Goal: Information Seeking & Learning: Learn about a topic

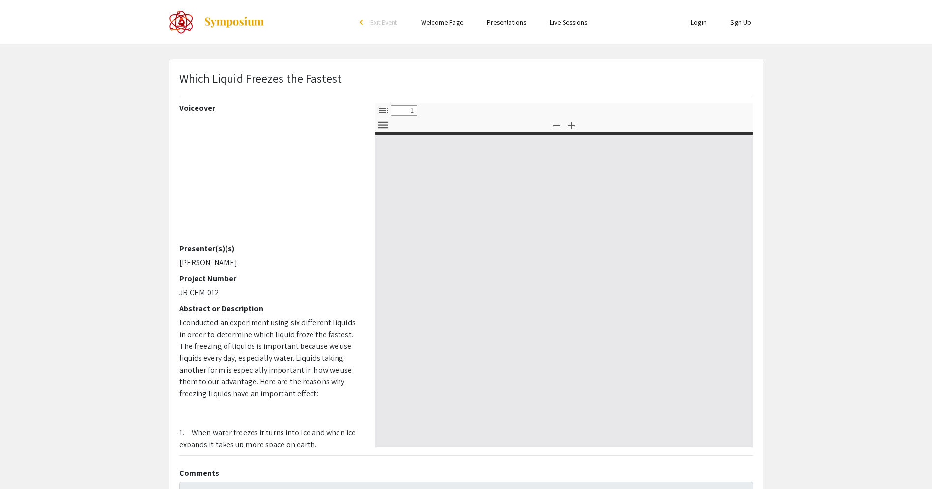
select select "custom"
type input "0"
select select "custom"
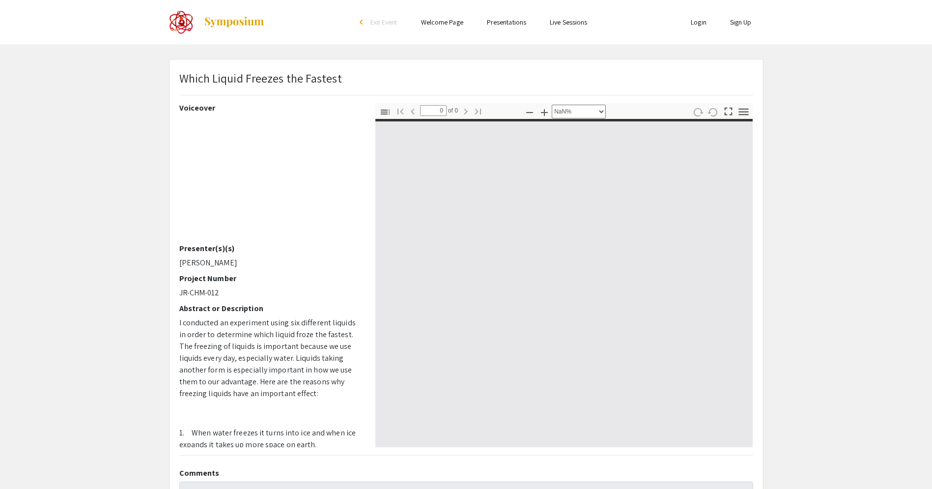
type input "1"
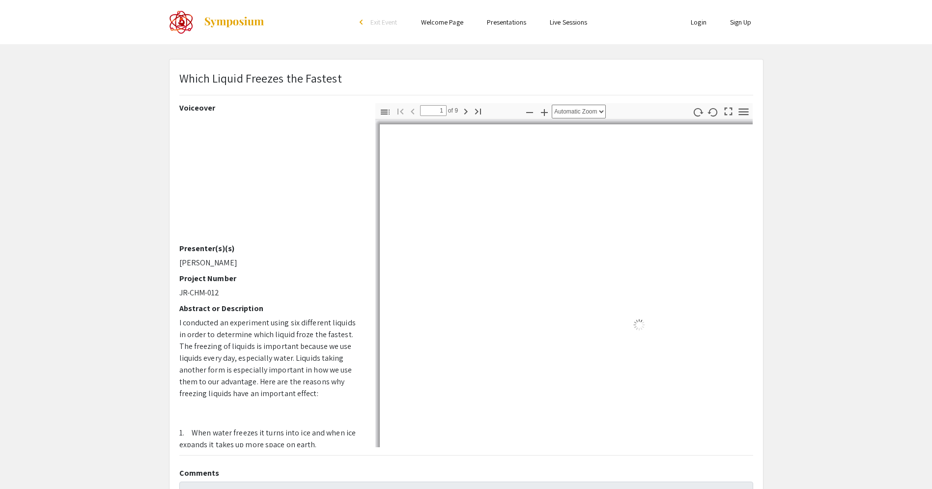
select select "auto"
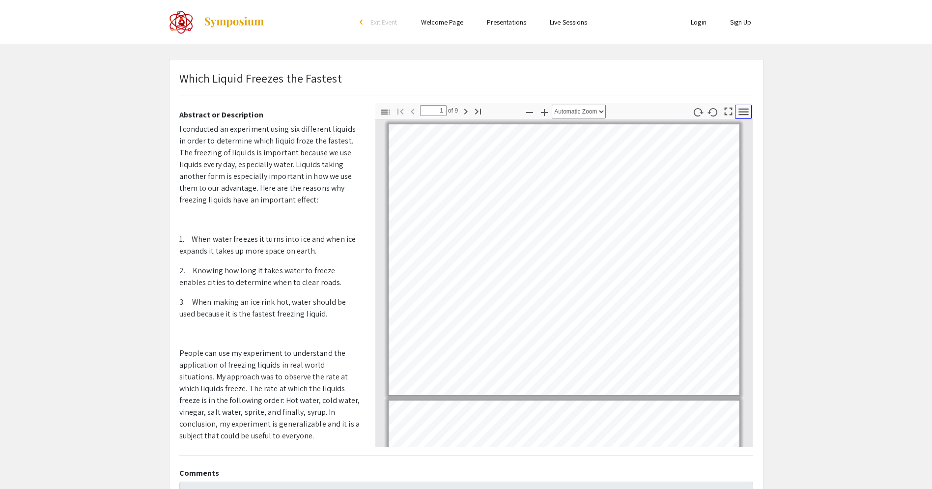
click at [747, 113] on icon "button" at bounding box center [743, 111] width 10 height 7
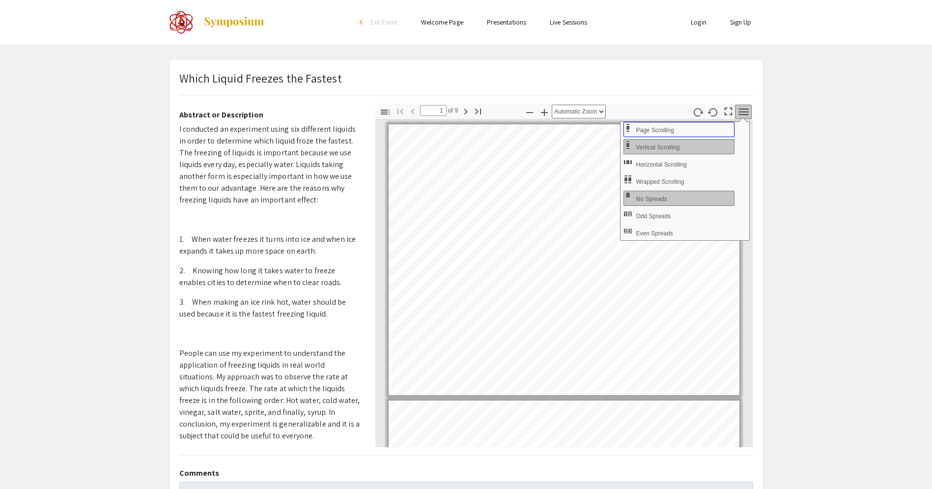
click at [663, 128] on span "Page Scrolling" at bounding box center [655, 130] width 40 height 7
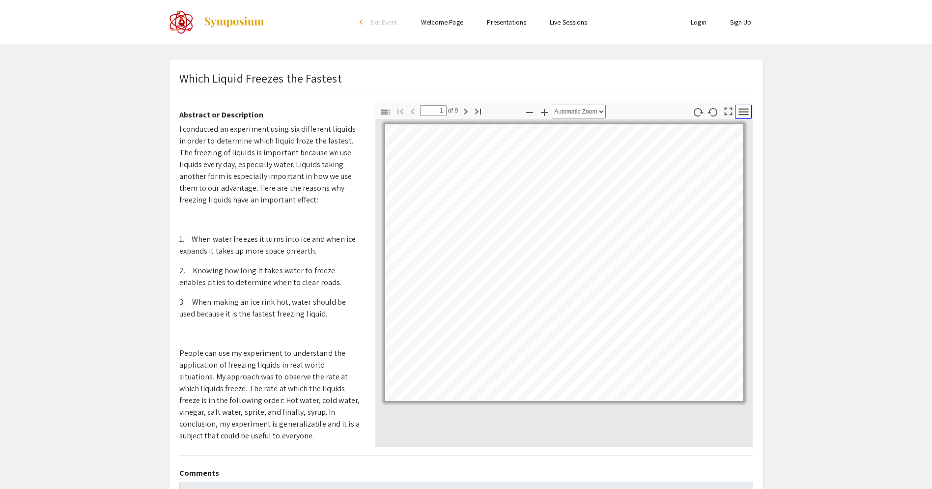
click at [744, 116] on icon "button" at bounding box center [743, 111] width 13 height 13
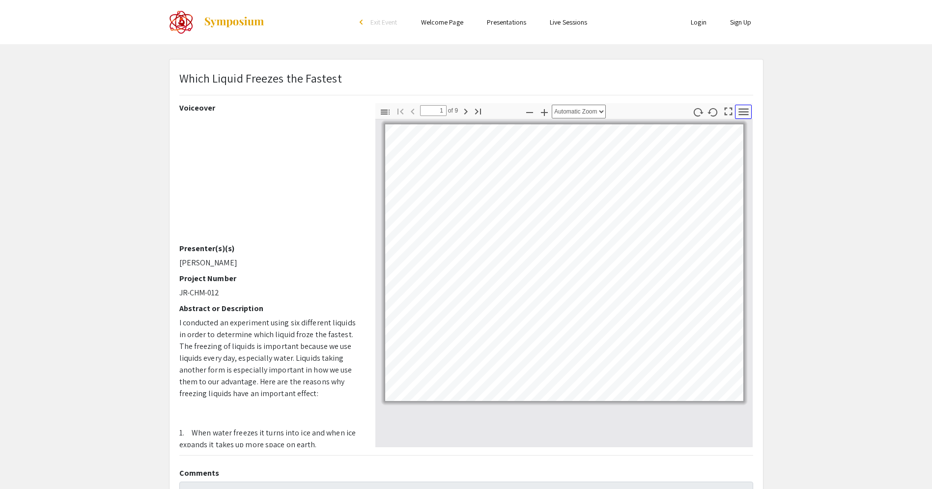
click at [743, 109] on icon "button" at bounding box center [743, 111] width 10 height 7
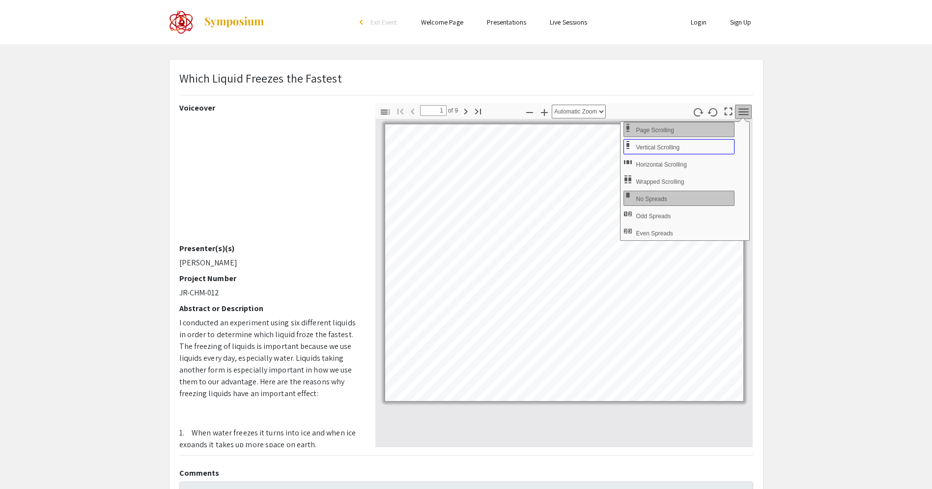
click at [671, 149] on span "Vertical Scrolling" at bounding box center [658, 147] width 46 height 7
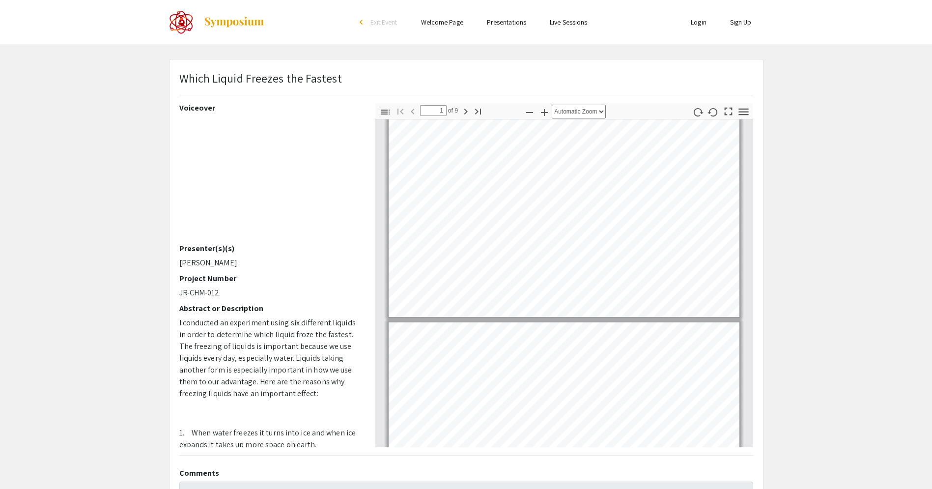
scroll to position [76, 0]
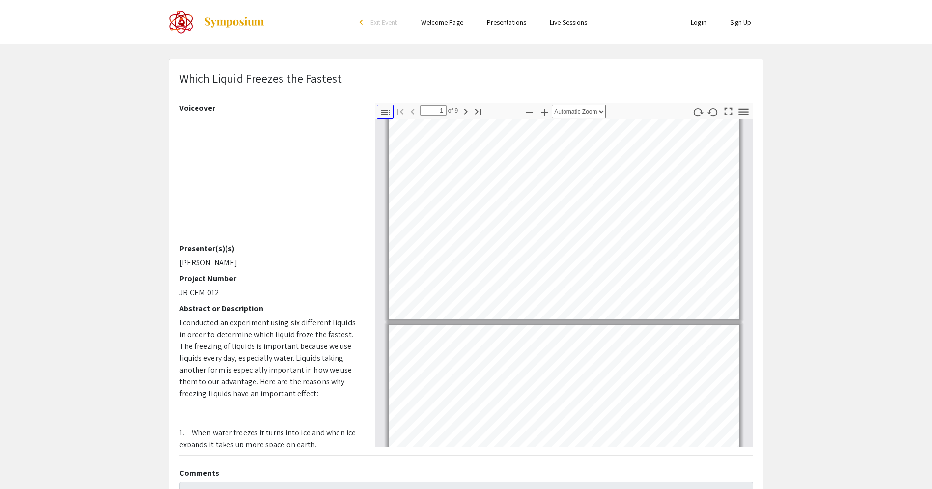
click at [387, 112] on icon "button" at bounding box center [385, 112] width 12 height 12
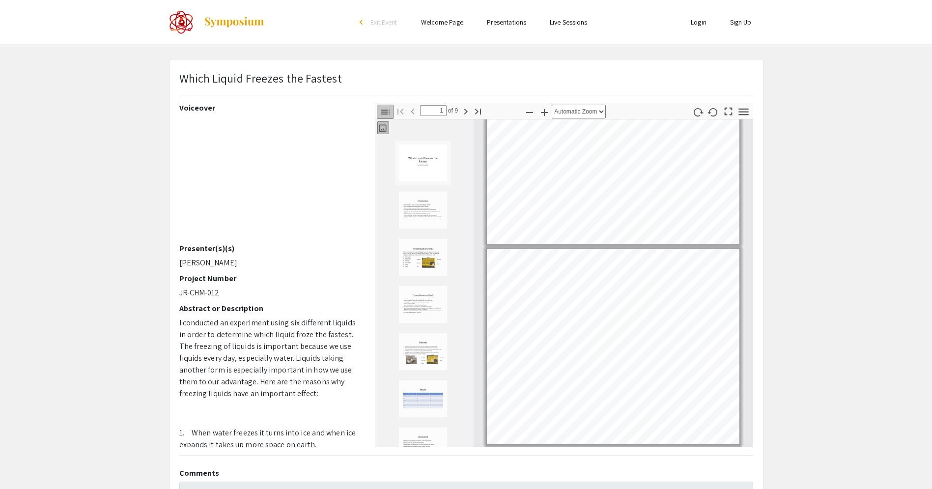
scroll to position [5, 0]
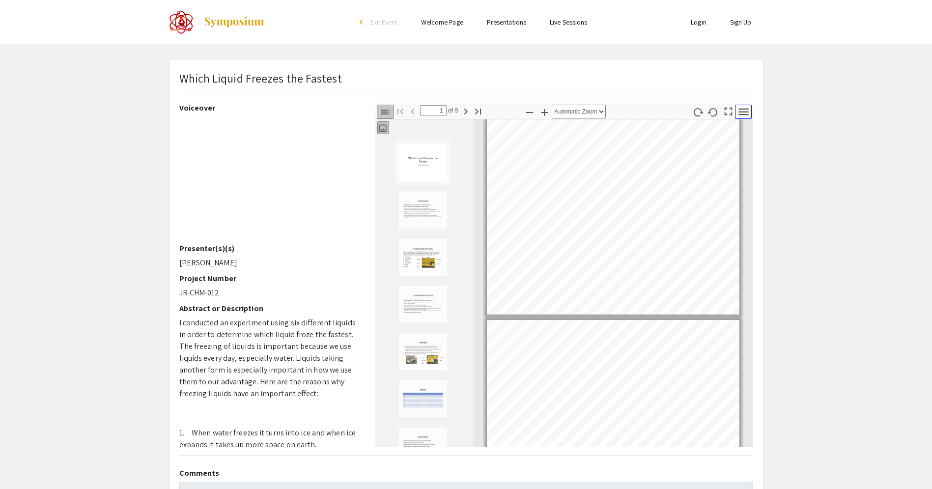
click at [744, 112] on icon "button" at bounding box center [743, 111] width 13 height 13
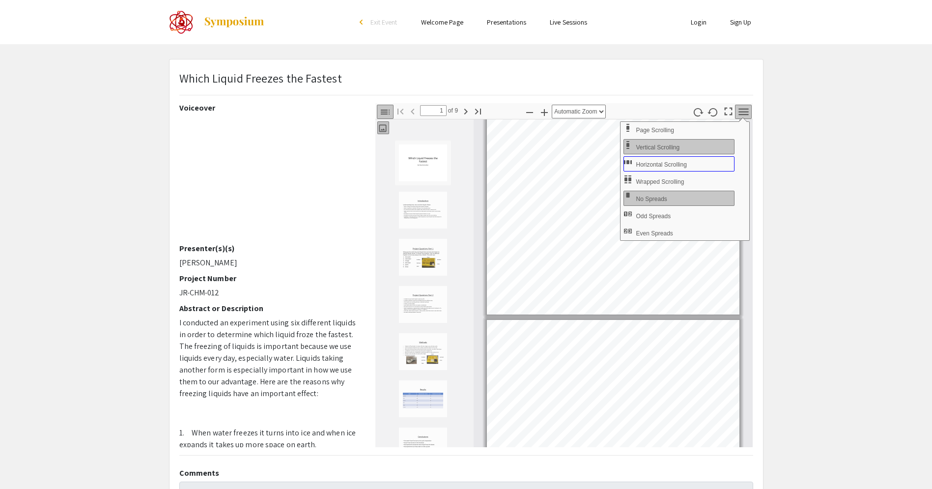
click at [682, 160] on button "Horizontal Scrolling" at bounding box center [678, 163] width 111 height 15
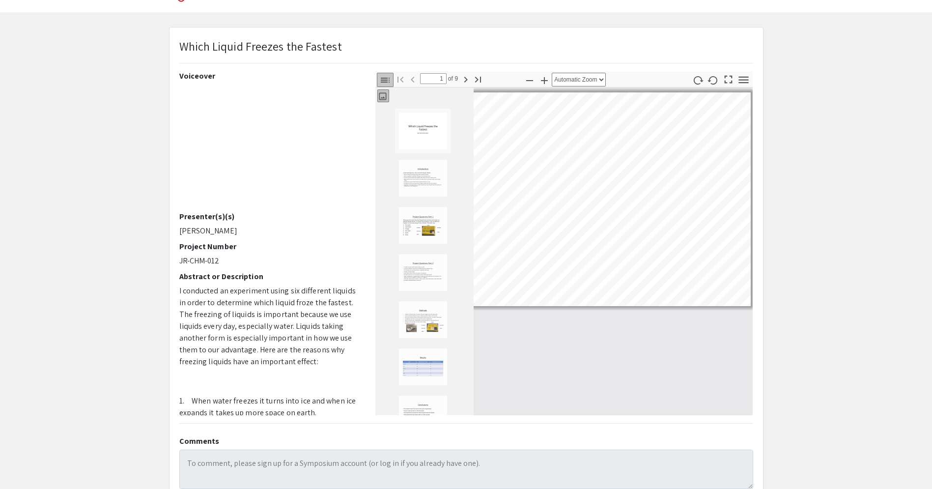
scroll to position [29, 0]
click at [741, 82] on icon "button" at bounding box center [743, 82] width 10 height 7
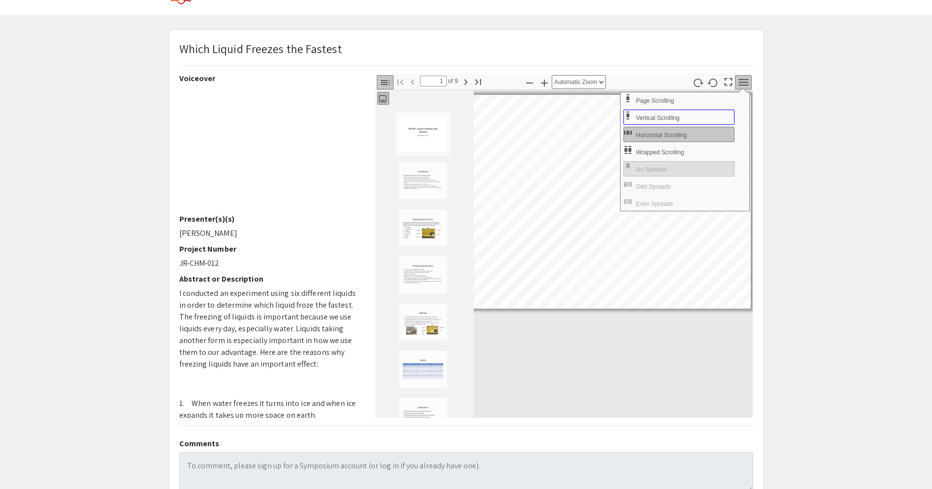
click at [685, 119] on button "Vertical Scrolling" at bounding box center [678, 117] width 111 height 15
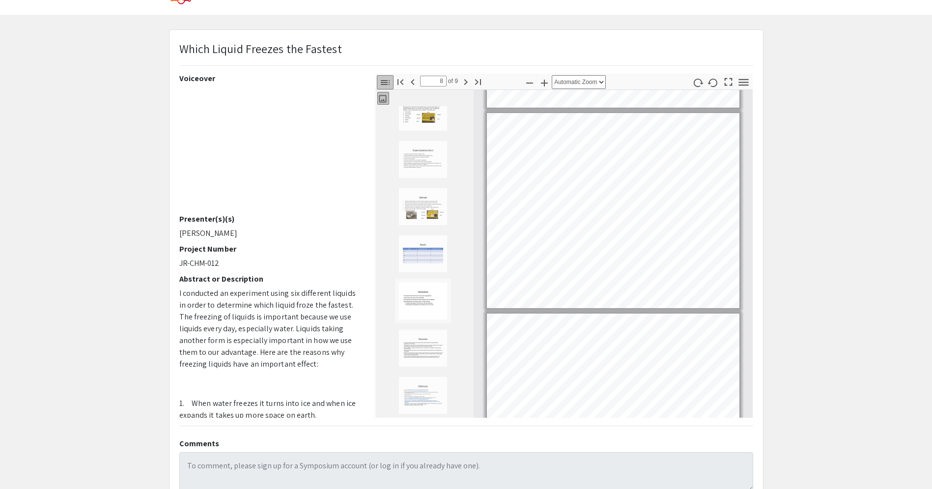
scroll to position [1410, 0]
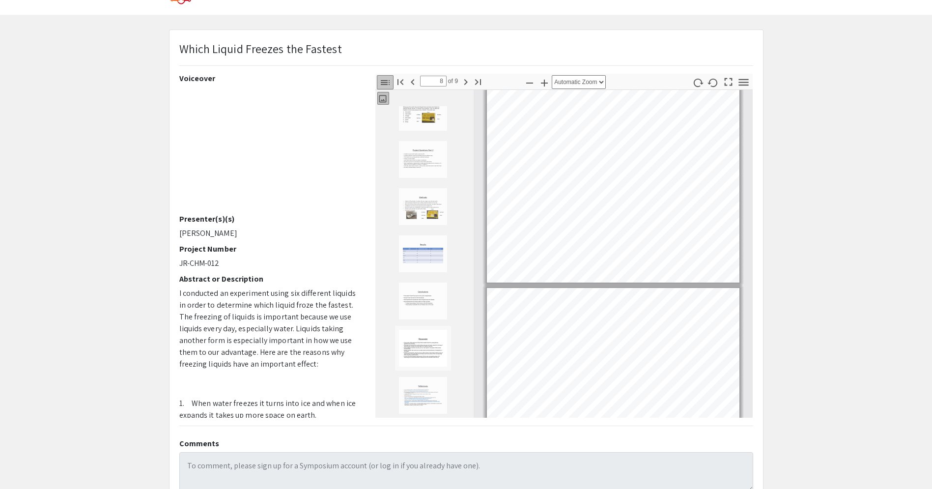
click at [389, 83] on icon "button" at bounding box center [385, 83] width 12 height 12
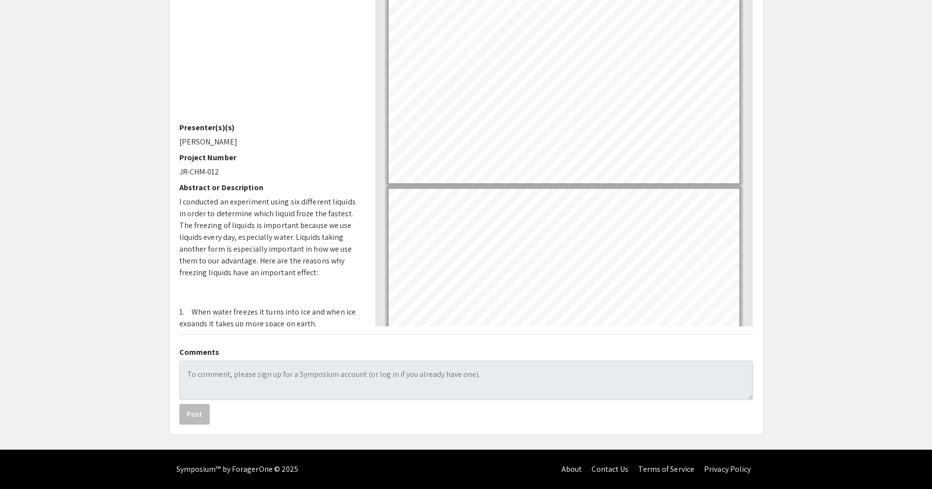
scroll to position [163, 0]
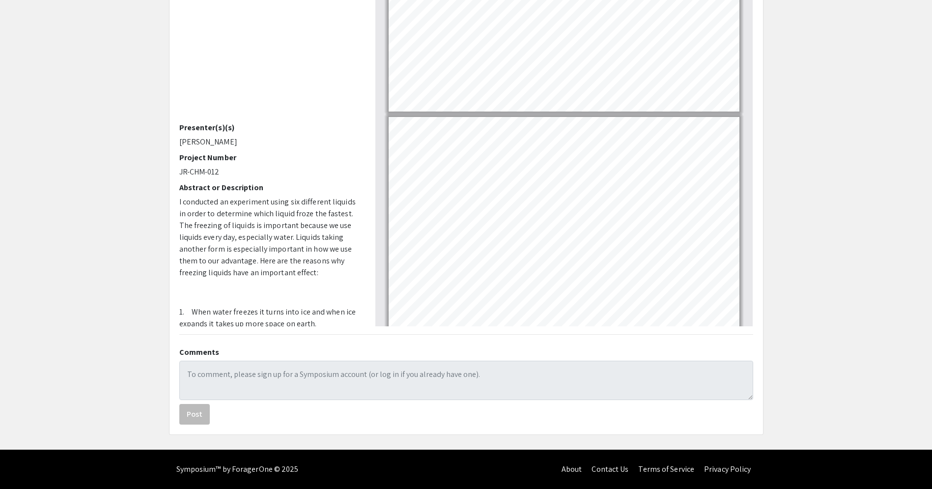
type input "1"
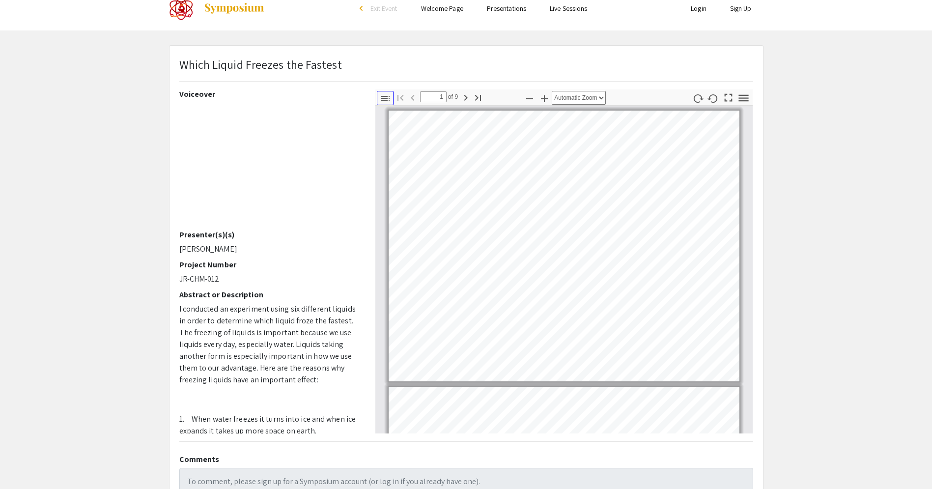
scroll to position [0, 0]
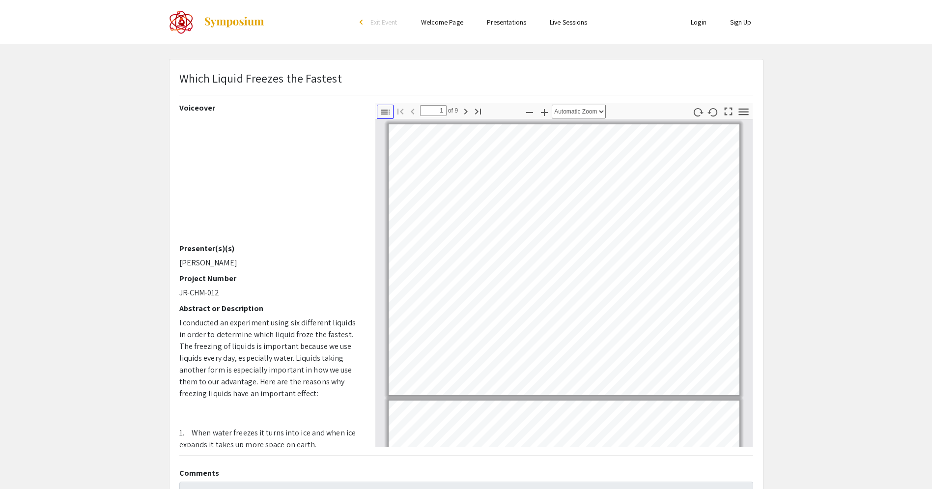
click at [387, 115] on icon "button" at bounding box center [385, 112] width 12 height 12
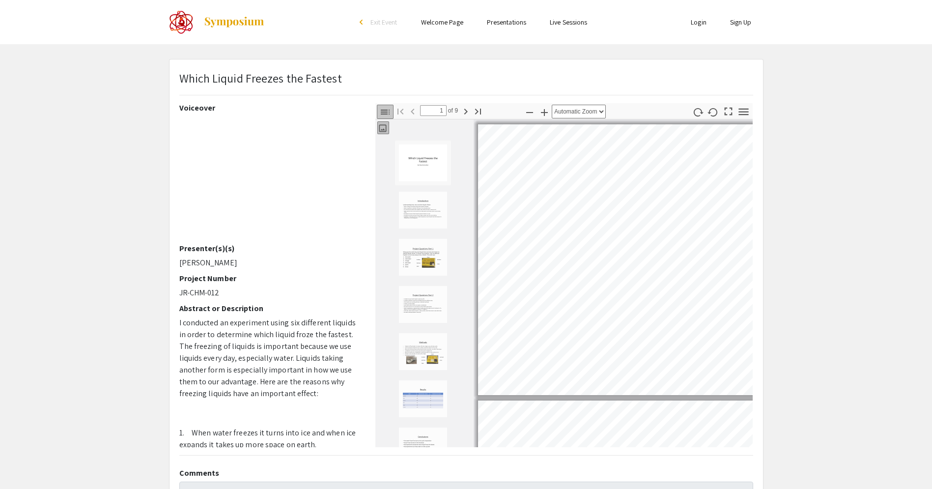
scroll to position [1, 0]
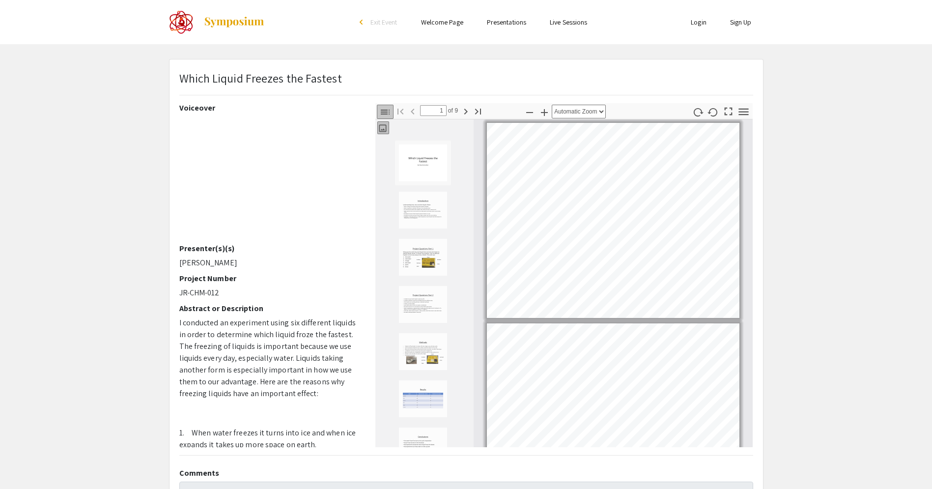
click at [386, 113] on icon "button" at bounding box center [385, 112] width 9 height 5
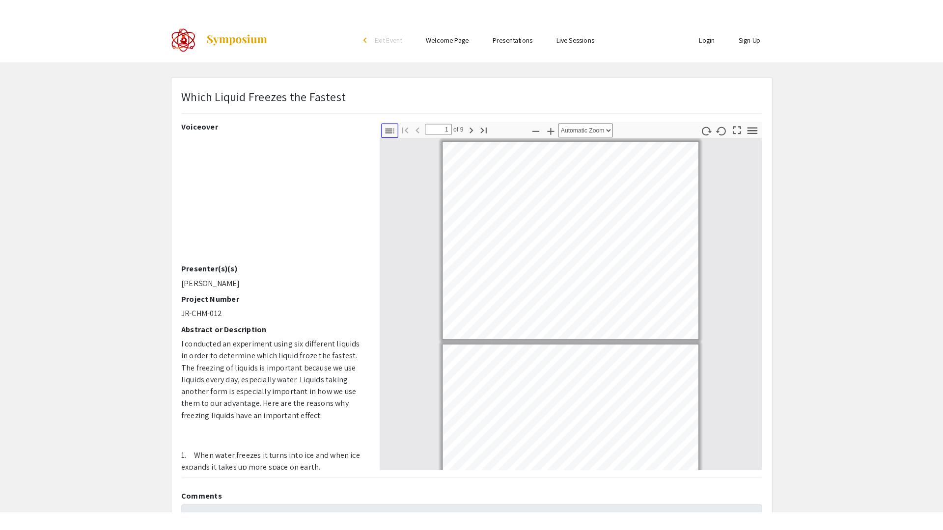
scroll to position [0, 0]
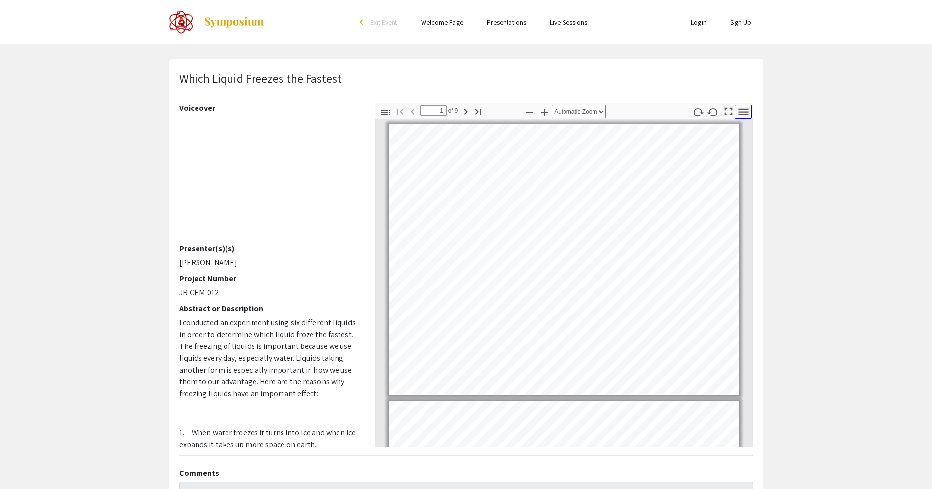
click at [743, 112] on icon "button" at bounding box center [743, 111] width 13 height 13
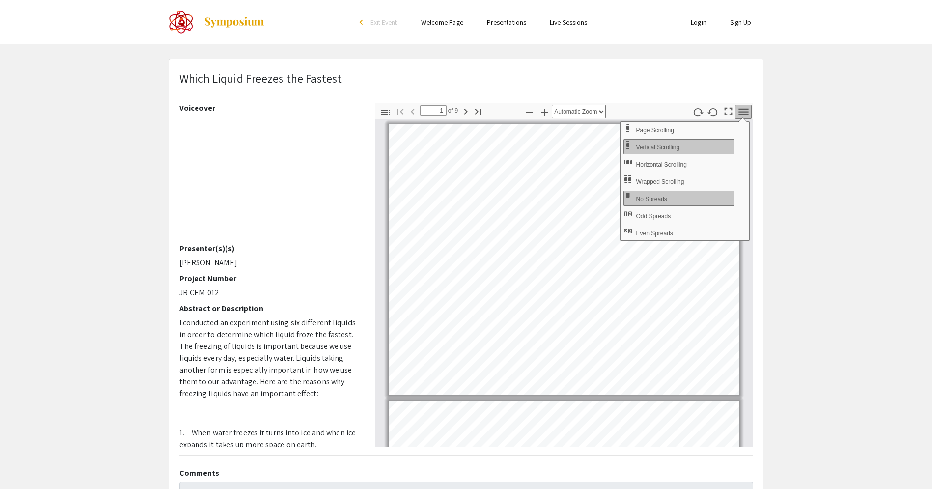
click at [743, 112] on icon "button" at bounding box center [743, 111] width 13 height 13
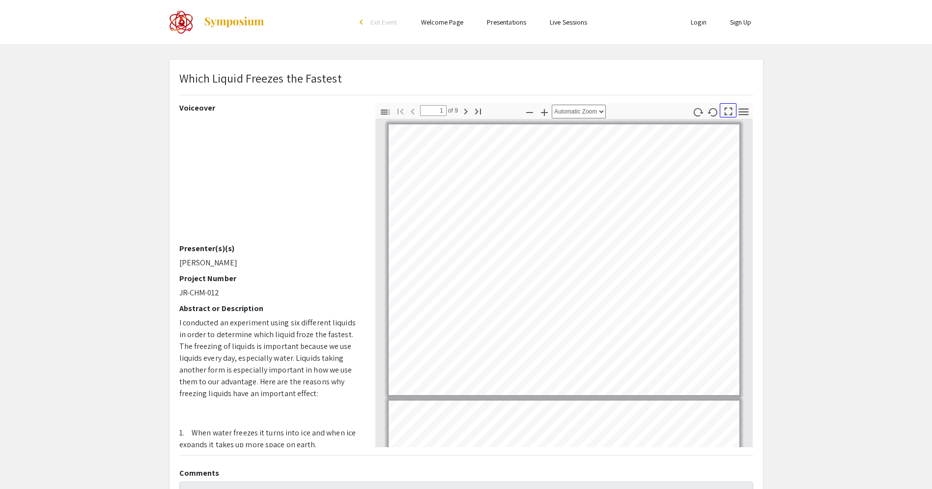
click at [725, 112] on icon "button" at bounding box center [727, 111] width 13 height 13
select select "page-fit"
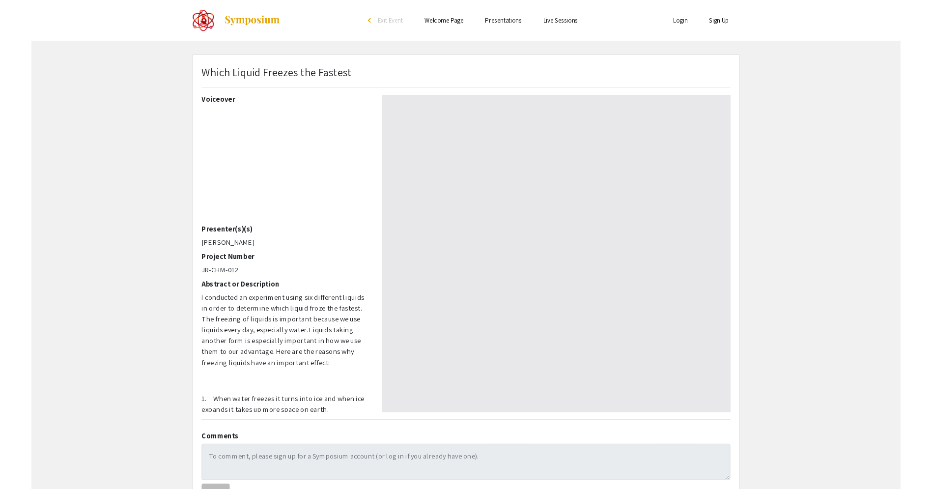
scroll to position [530, 0]
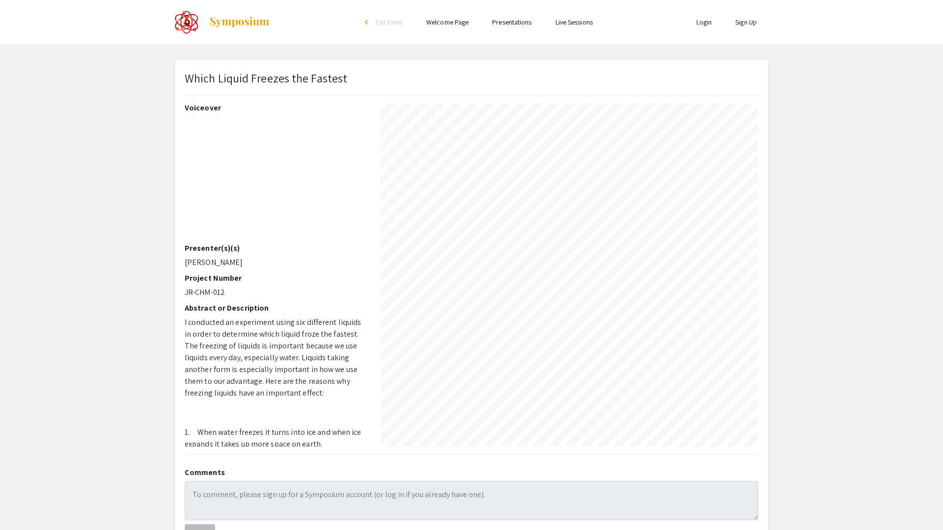
type input "4"
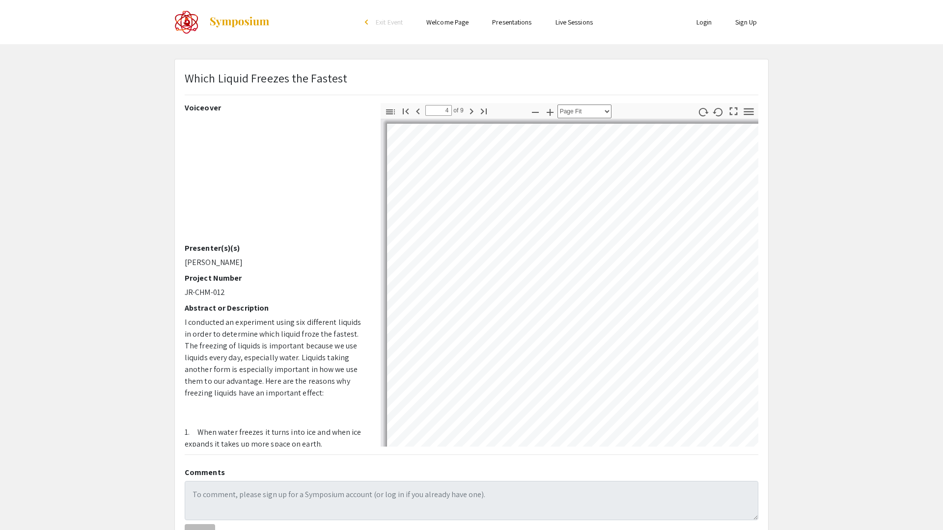
select select "auto"
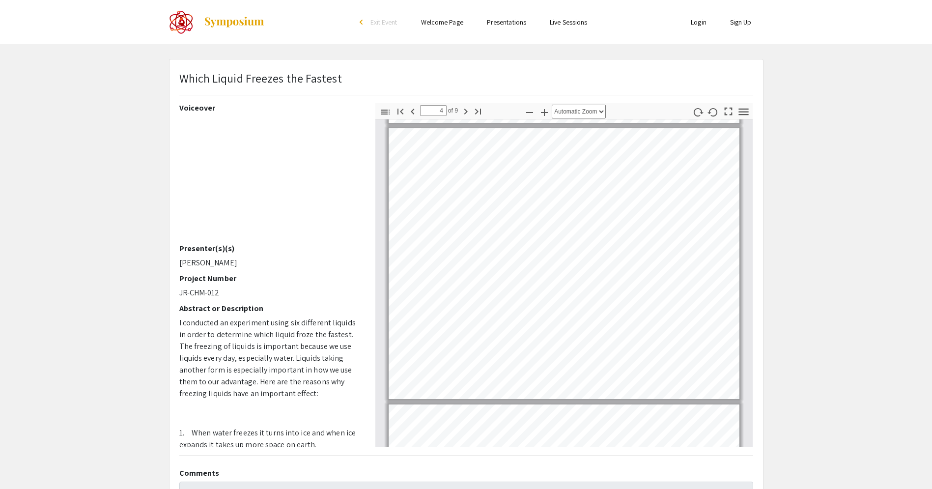
scroll to position [825, 0]
click at [890, 109] on app-presentation "Which Liquid Freezes the Fastest Voiceover Presenter(s)(s) [PERSON_NAME] Projec…" at bounding box center [466, 307] width 932 height 496
click at [910, 92] on app-presentation "Which Liquid Freezes the Fastest Voiceover Presenter(s)(s) [PERSON_NAME] Projec…" at bounding box center [466, 307] width 932 height 496
